Goal: Navigation & Orientation: Find specific page/section

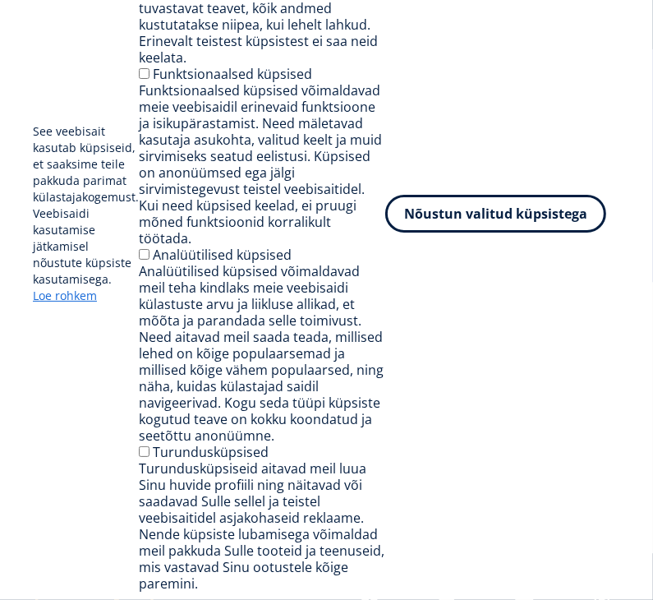
scroll to position [2440, 0]
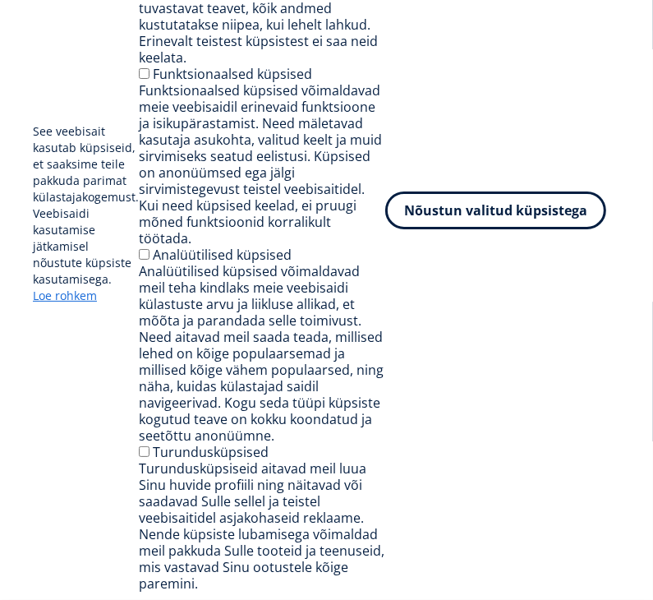
click at [467, 218] on button "Nõustun valitud küpsistega" at bounding box center [495, 210] width 221 height 38
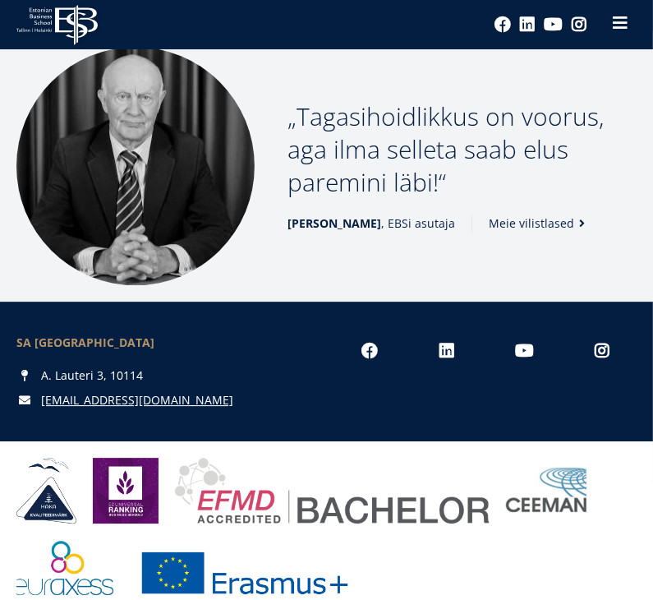
click at [630, 30] on button at bounding box center [620, 23] width 33 height 33
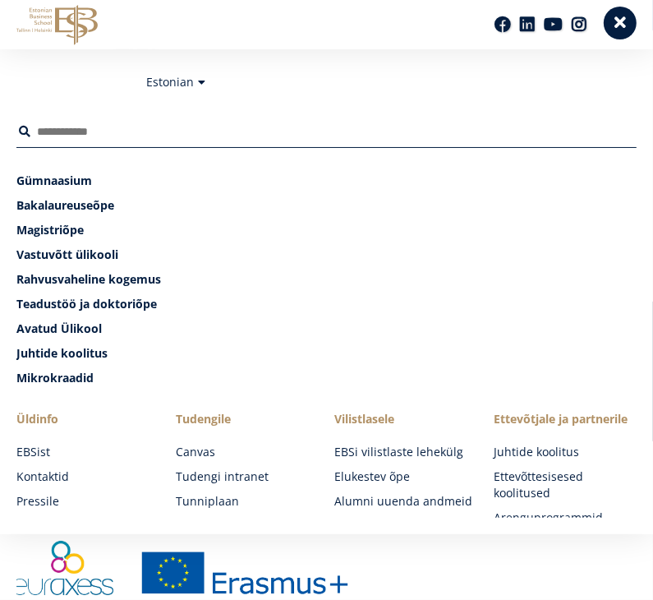
click at [615, 27] on span at bounding box center [620, 23] width 16 height 16
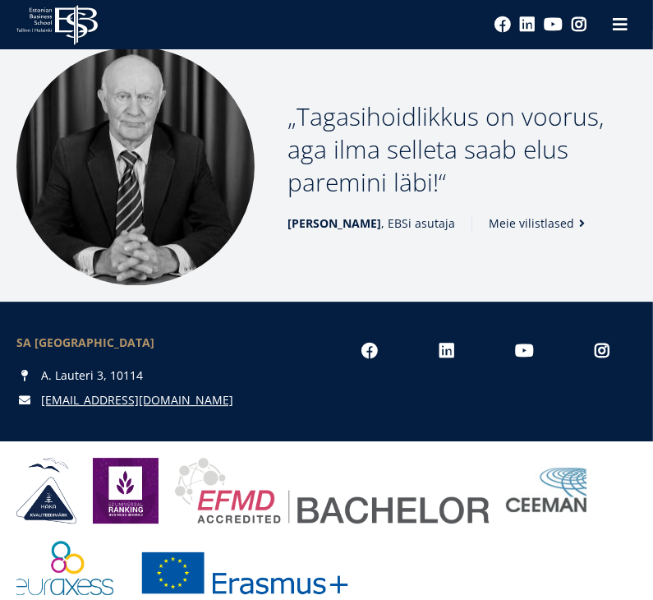
click at [561, 100] on p "Tagasihoidlikkus on voorus, aga ilma selleta saab elus paremini läbi!" at bounding box center [462, 149] width 349 height 99
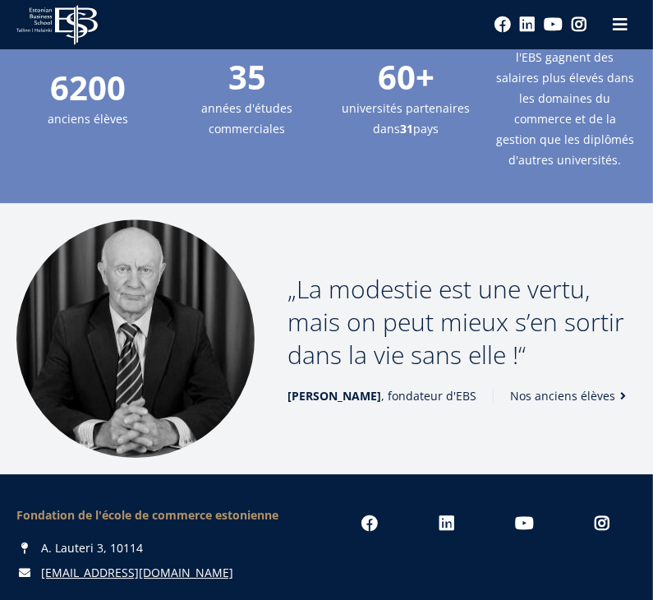
click at [561, 219] on div "La modestie est une vertu, mais on peut mieux s’en sortir dans la vie sans elle…" at bounding box center [326, 338] width 653 height 238
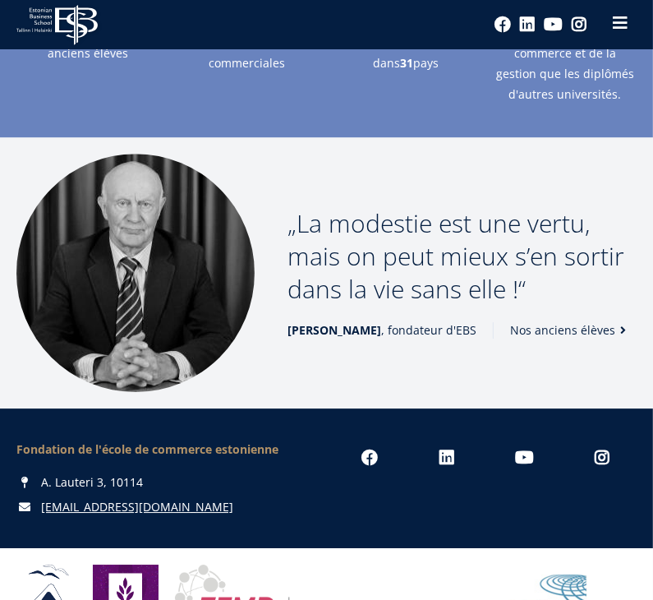
click at [613, 30] on span at bounding box center [620, 23] width 16 height 16
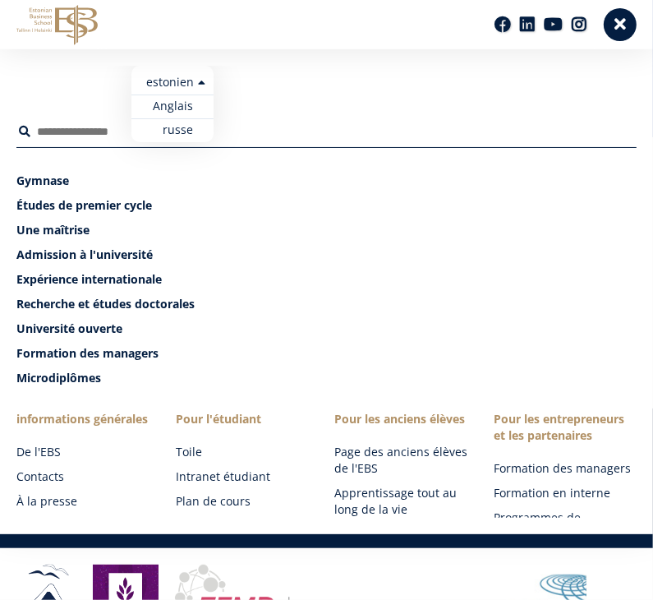
click at [189, 76] on ul "estonien Anglais russe" at bounding box center [172, 104] width 82 height 76
click at [175, 111] on font "Anglais" at bounding box center [165, 106] width 40 height 16
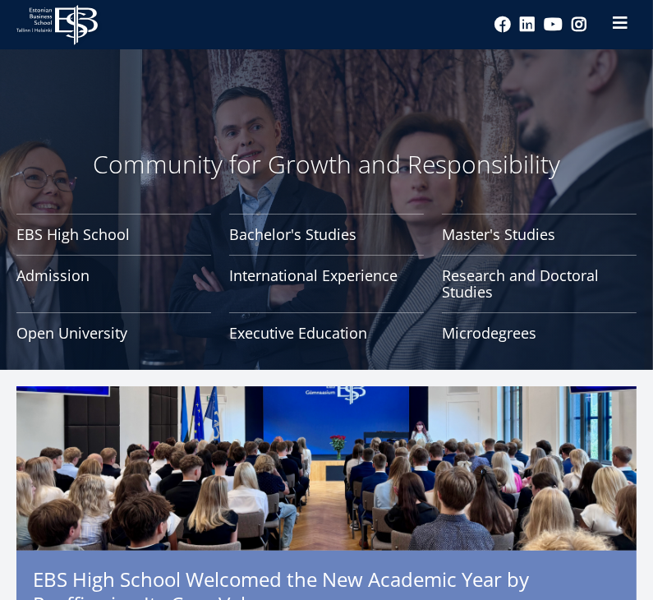
click at [632, 28] on button at bounding box center [620, 23] width 33 height 33
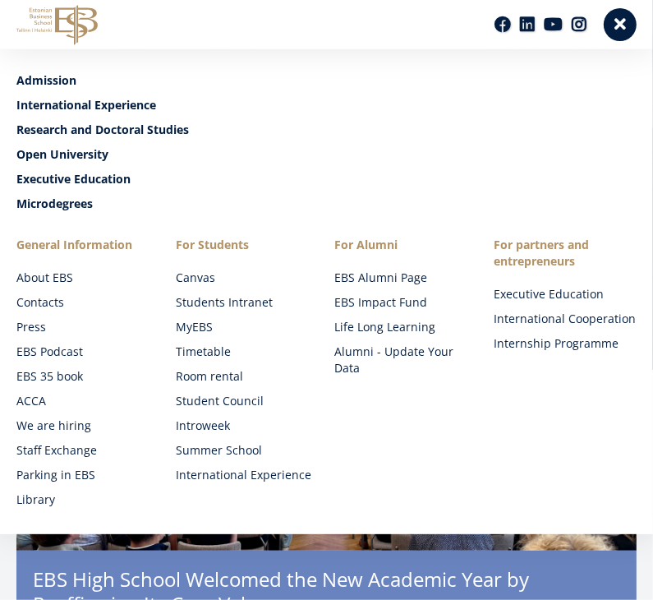
scroll to position [271, 0]
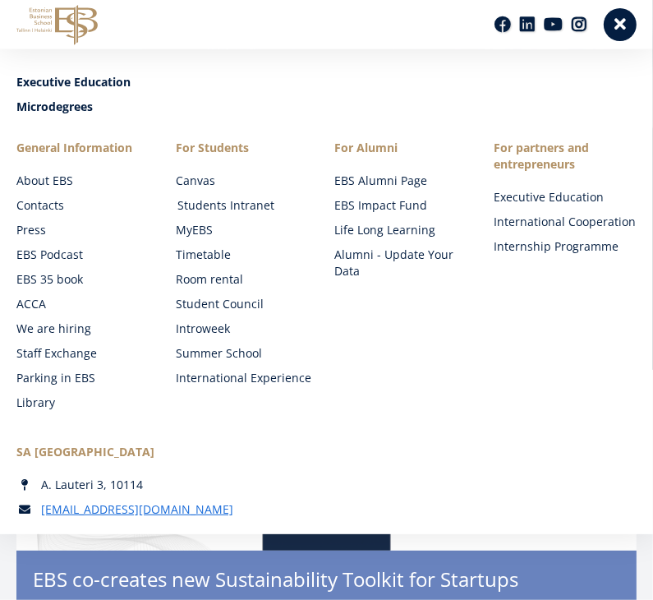
click at [229, 202] on link "Students Intranet" at bounding box center [248, 205] width 143 height 16
